Goal: Task Accomplishment & Management: Manage account settings

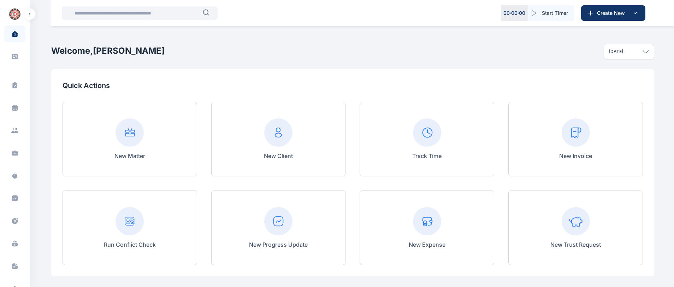
click at [165, 14] on input "text" at bounding box center [136, 13] width 133 height 14
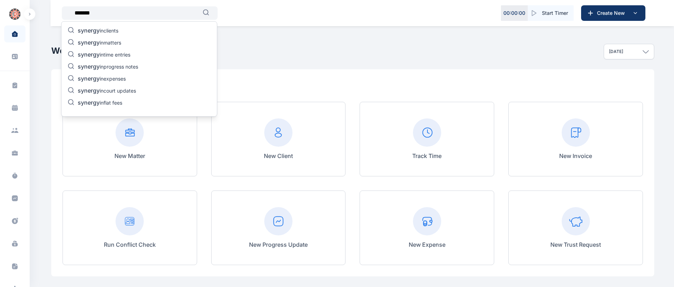
type input "*******"
click at [105, 39] on p "synergy in matters" at bounding box center [99, 43] width 43 height 8
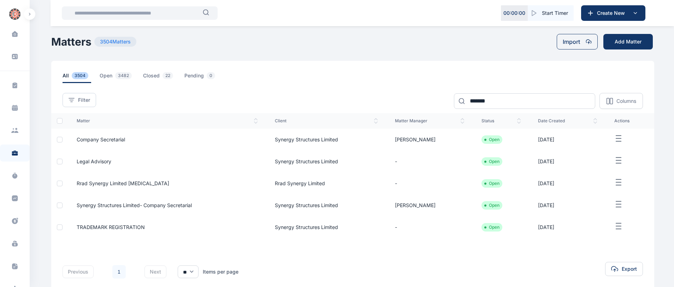
click at [120, 226] on span "TRADEMARK REGISTRATION" at bounding box center [111, 227] width 68 height 6
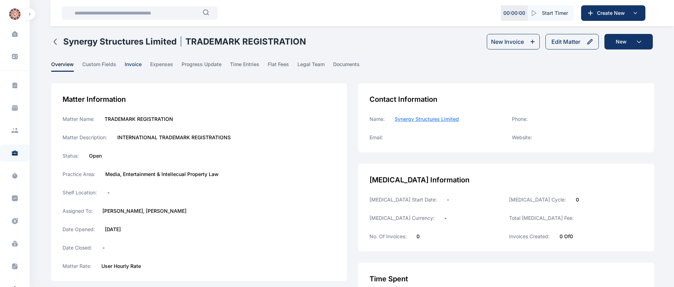
click at [136, 63] on span "invoice" at bounding box center [133, 66] width 17 height 11
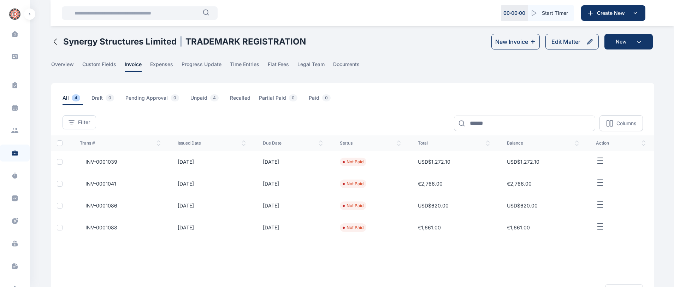
click at [601, 161] on line "button" at bounding box center [600, 161] width 5 height 0
click at [563, 41] on div "Edit Matter" at bounding box center [566, 41] width 29 height 8
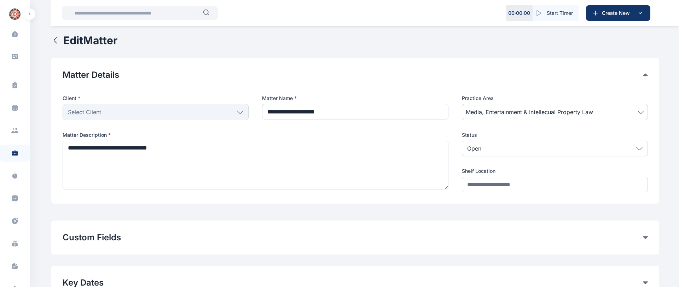
type input "**********"
type textarea "**********"
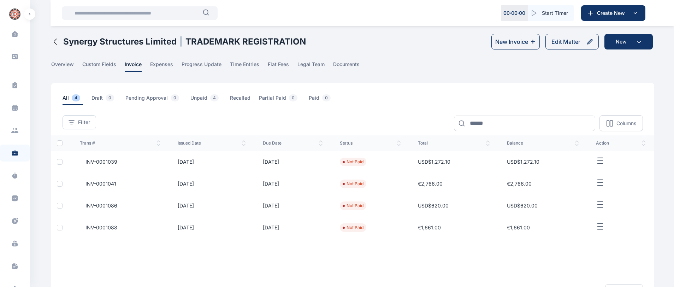
click at [602, 228] on icon "button" at bounding box center [600, 226] width 8 height 9
click at [602, 228] on div "Add Payment" at bounding box center [611, 235] width 59 height 16
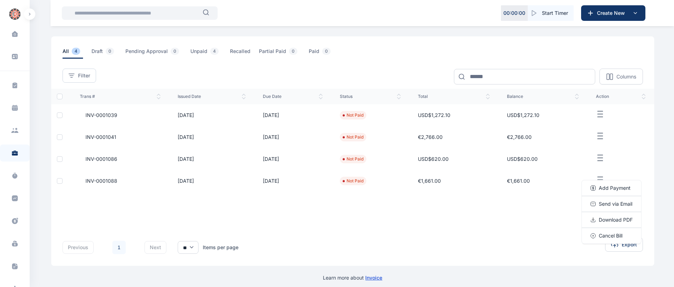
scroll to position [48, 0]
click at [610, 218] on span "Download PDF" at bounding box center [616, 218] width 34 height 7
click at [594, 218] on icon "button" at bounding box center [594, 218] width 6 height 6
click at [59, 181] on div at bounding box center [60, 179] width 6 height 6
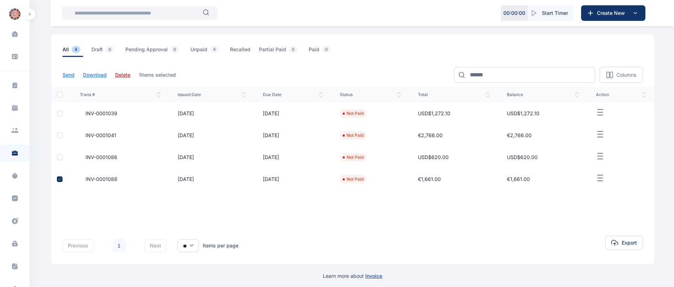
click at [601, 178] on line "button" at bounding box center [600, 178] width 5 height 0
click at [594, 217] on icon "button" at bounding box center [594, 218] width 6 height 6
click at [600, 188] on span "Add Payment" at bounding box center [615, 186] width 32 height 7
click at [530, 181] on span "€1,661.00" at bounding box center [518, 179] width 23 height 6
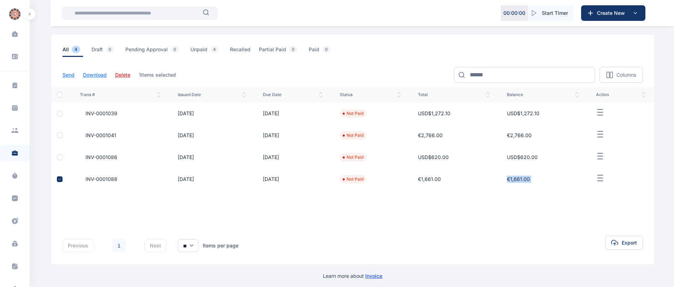
click at [530, 181] on span "€1,661.00" at bounding box center [518, 179] width 23 height 6
click at [409, 220] on div "Trans # issued Date Due Date status total balance action INV-0001039 [DATE] [DA…" at bounding box center [352, 175] width 603 height 177
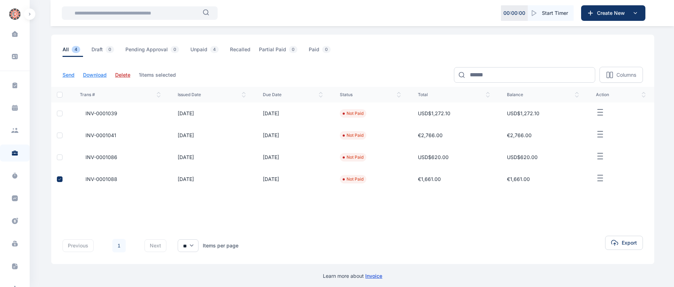
click at [59, 177] on icon at bounding box center [60, 179] width 4 height 4
click at [601, 177] on icon "button" at bounding box center [600, 178] width 8 height 9
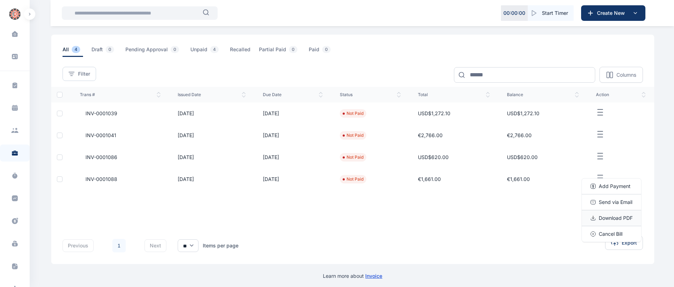
click at [594, 219] on icon "button" at bounding box center [594, 218] width 6 height 6
click at [611, 217] on span "Download PDF" at bounding box center [616, 218] width 34 height 7
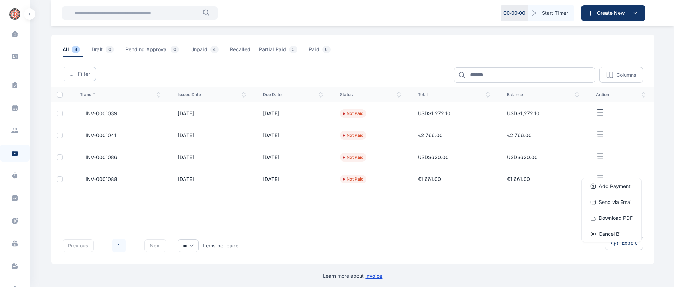
click at [600, 111] on icon "button" at bounding box center [600, 112] width 8 height 9
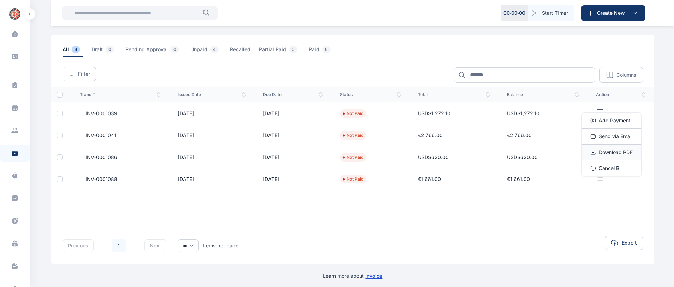
click at [604, 149] on span "Download PDF" at bounding box center [616, 152] width 34 height 7
click at [448, 179] on td "€1,661.00" at bounding box center [454, 179] width 89 height 22
click at [364, 181] on li "Not Paid" at bounding box center [353, 179] width 21 height 6
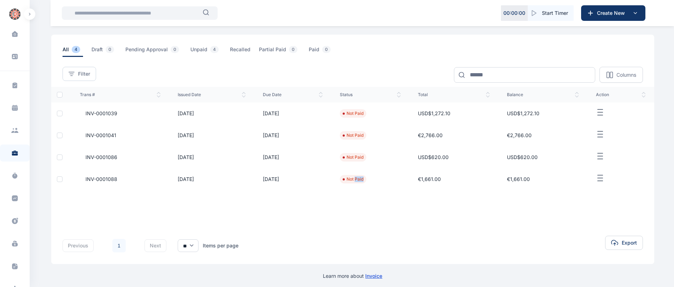
click at [364, 181] on li "Not Paid" at bounding box center [353, 179] width 21 height 6
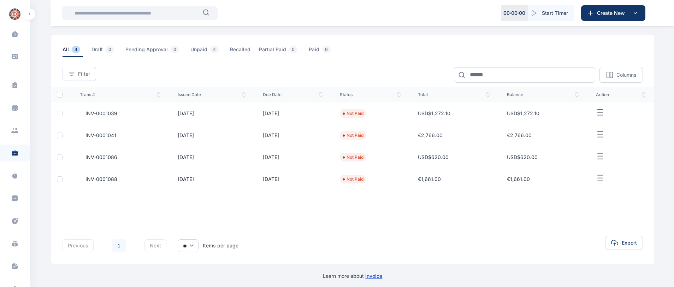
click at [286, 178] on td "[DATE]" at bounding box center [293, 179] width 77 height 22
click at [601, 154] on icon "button" at bounding box center [600, 156] width 8 height 9
click at [596, 197] on div "Download PDF" at bounding box center [611, 196] width 59 height 16
click at [617, 199] on span "Download PDF" at bounding box center [616, 196] width 34 height 7
